Goal: Information Seeking & Learning: Learn about a topic

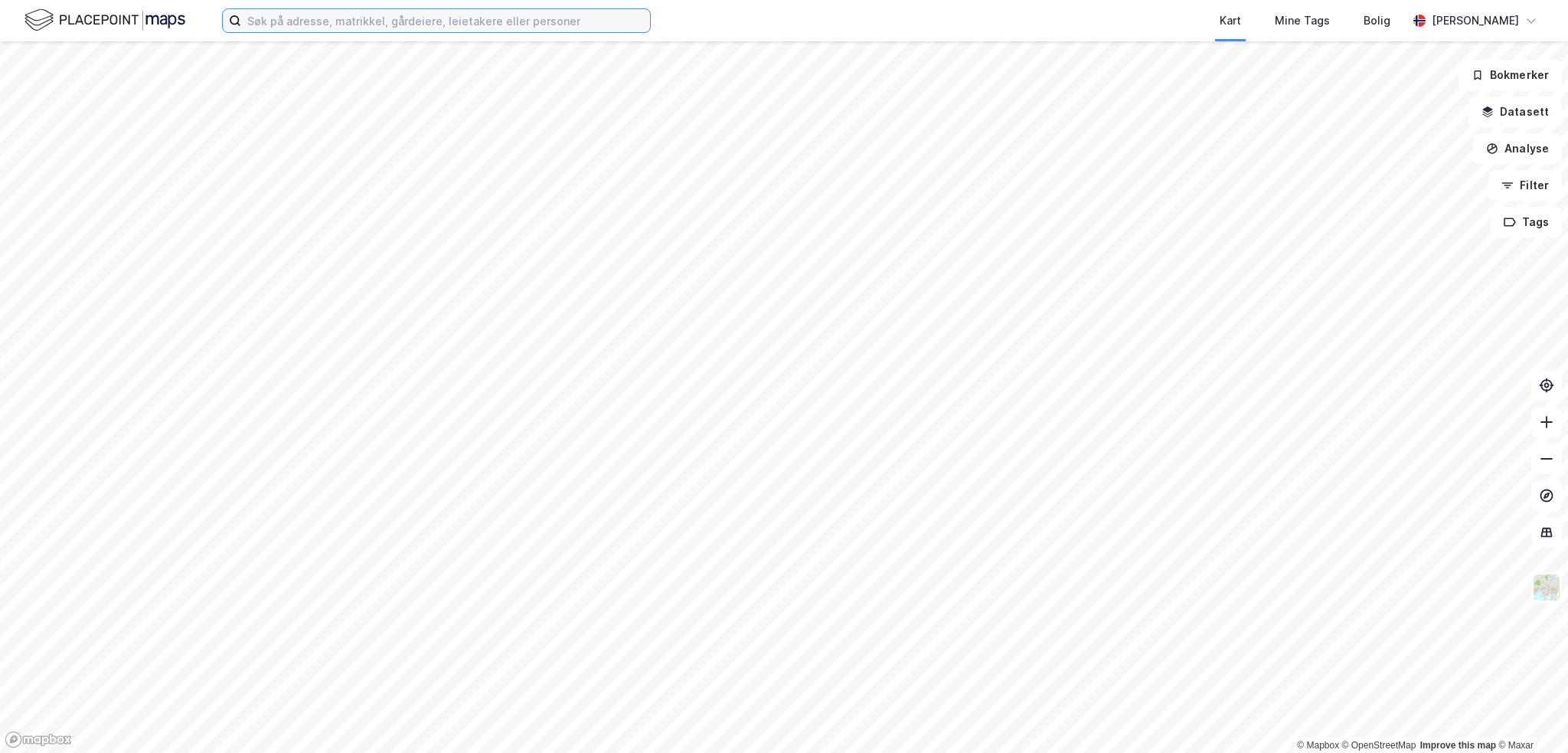
click at [296, 26] on input at bounding box center [446, 20] width 409 height 23
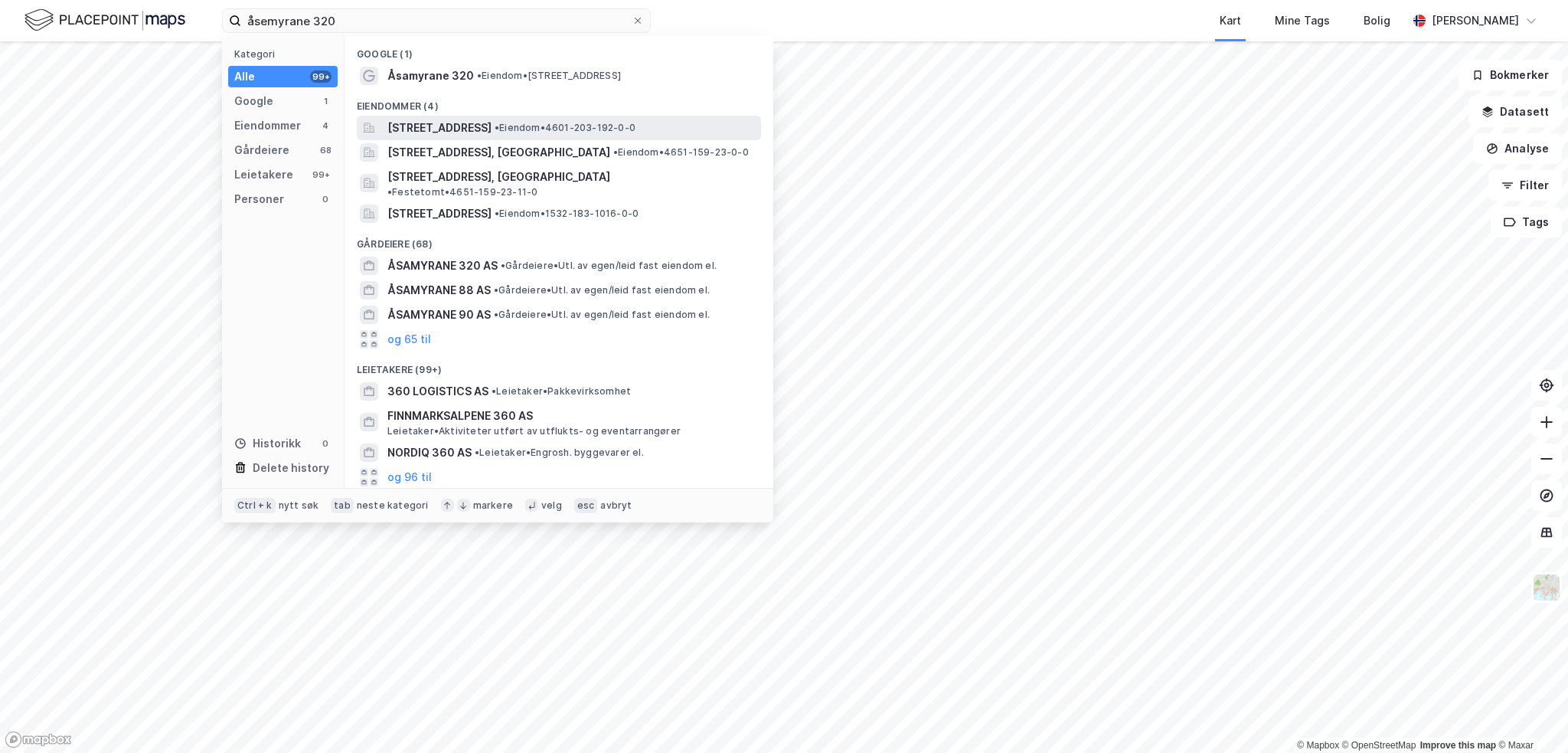
click at [491, 127] on span "[STREET_ADDRESS]" at bounding box center [439, 128] width 104 height 19
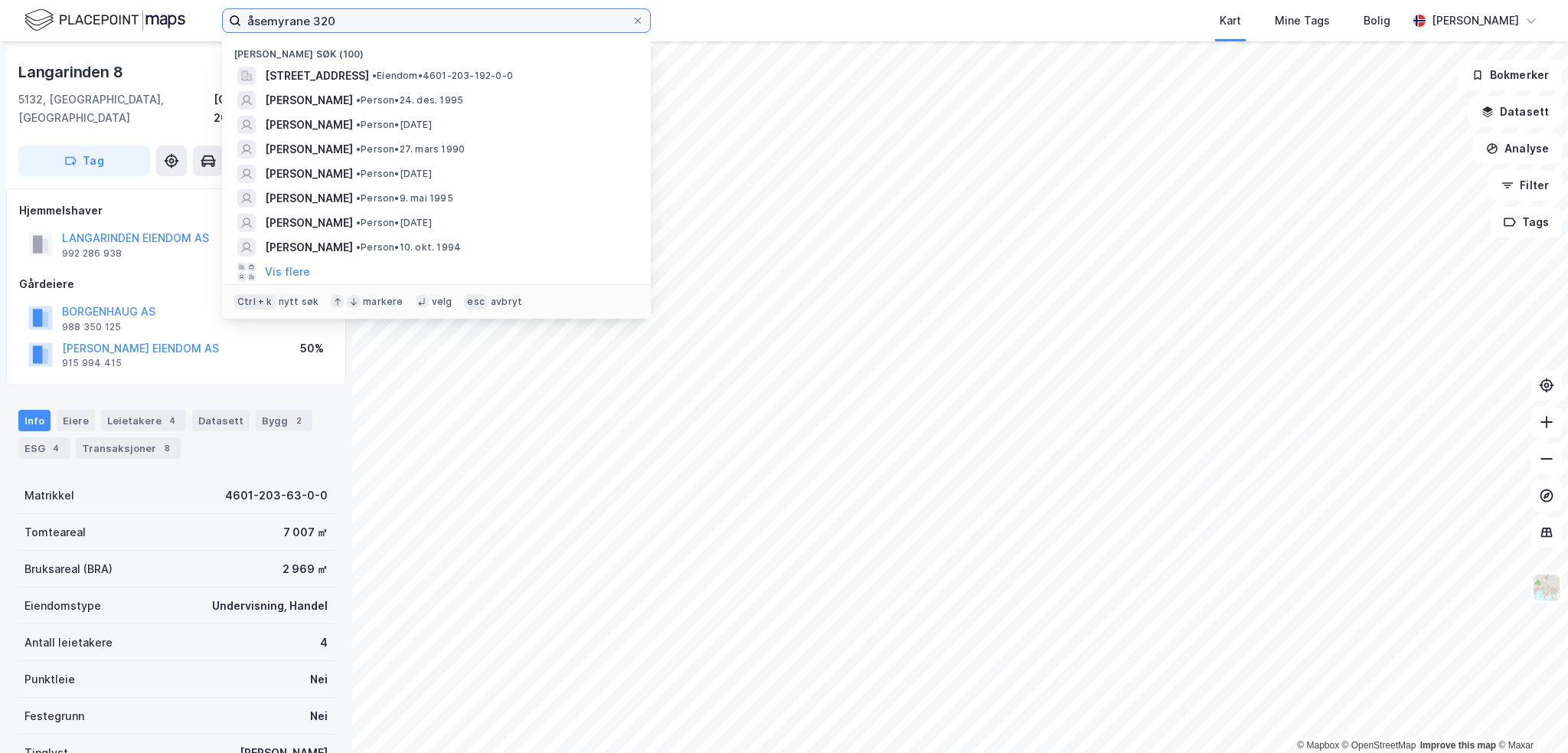
drag, startPoint x: 356, startPoint y: 19, endPoint x: 141, endPoint y: 13, distance: 215.1
click at [143, 13] on div "åsemyrane 320 Nylige søk (100) [STREET_ADDRESS] • Eiendom • 4601-203-192-0-0 [P…" at bounding box center [784, 21] width 1568 height 41
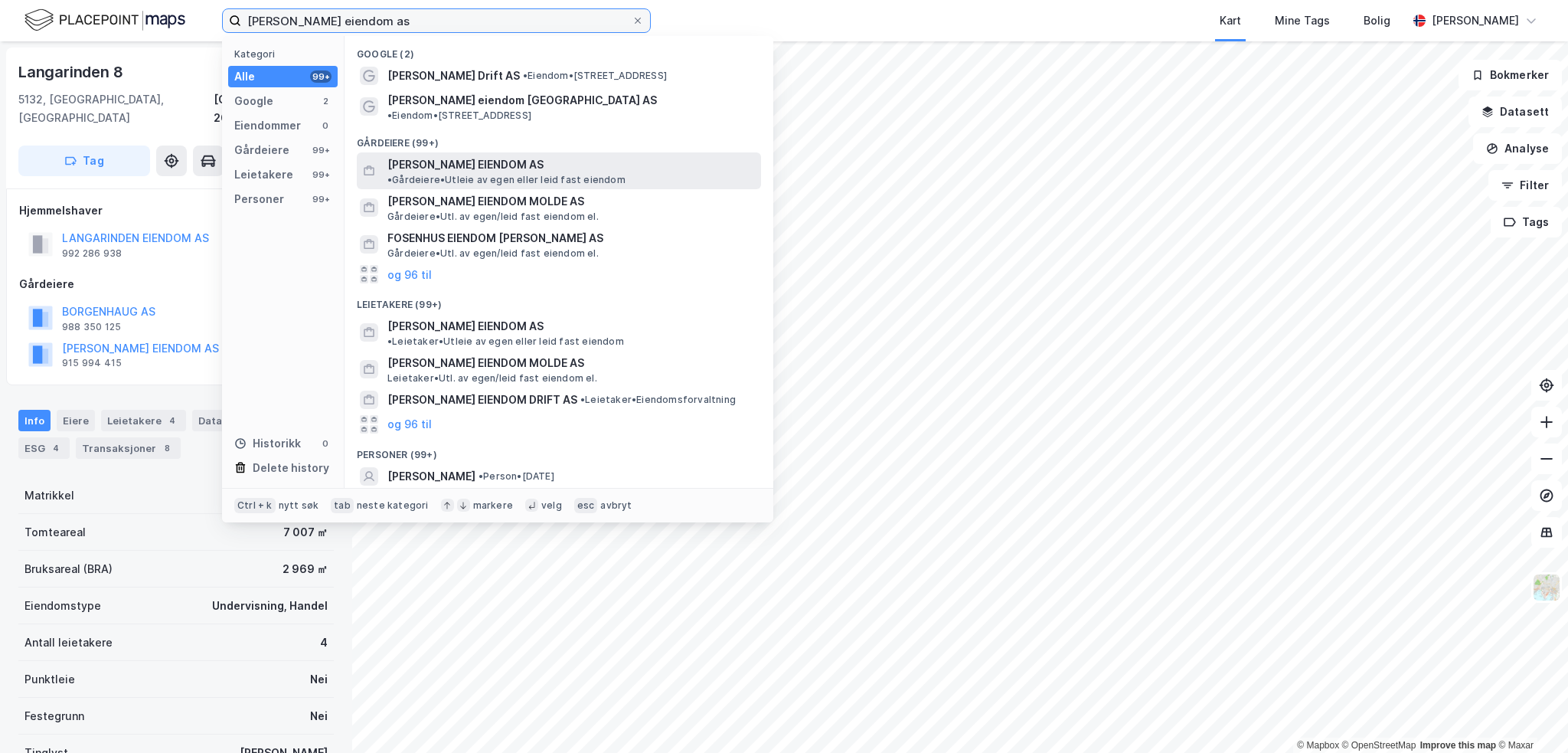
type input "[PERSON_NAME] eiendom as"
click at [471, 155] on span "[PERSON_NAME] EIENDOM AS" at bounding box center [465, 164] width 156 height 19
